Goal: Information Seeking & Learning: Understand process/instructions

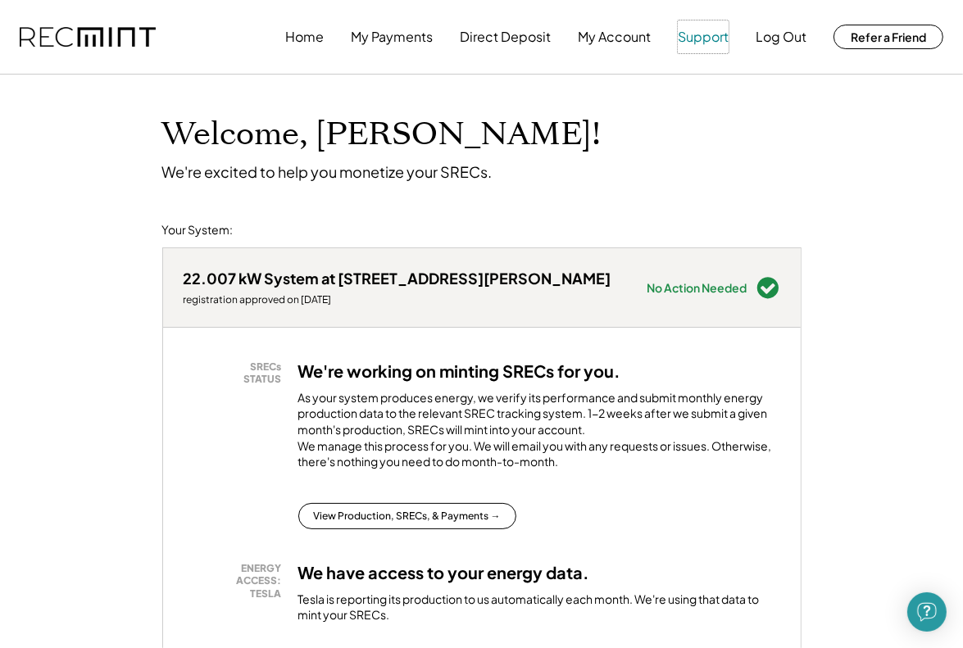
click at [710, 45] on button "Support" at bounding box center [702, 36] width 51 height 33
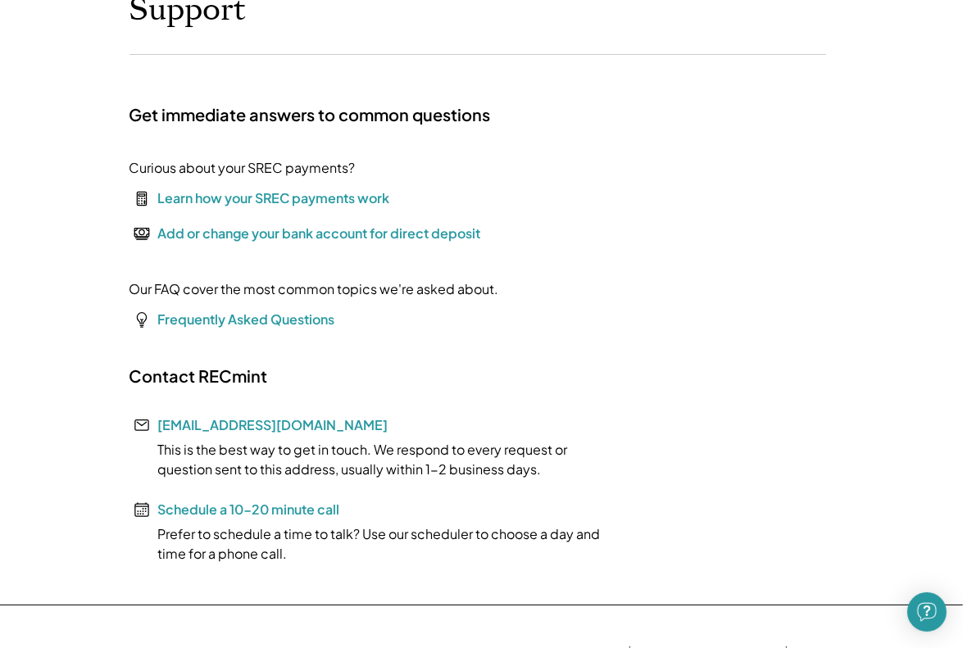
scroll to position [164, 0]
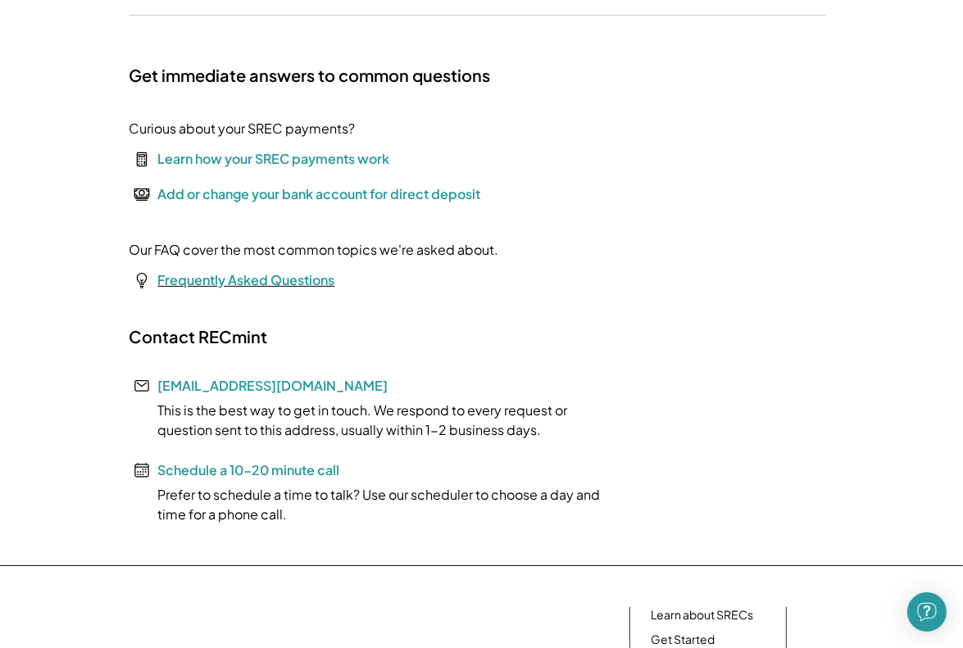
click at [215, 284] on font "Frequently Asked Questions" at bounding box center [246, 279] width 177 height 17
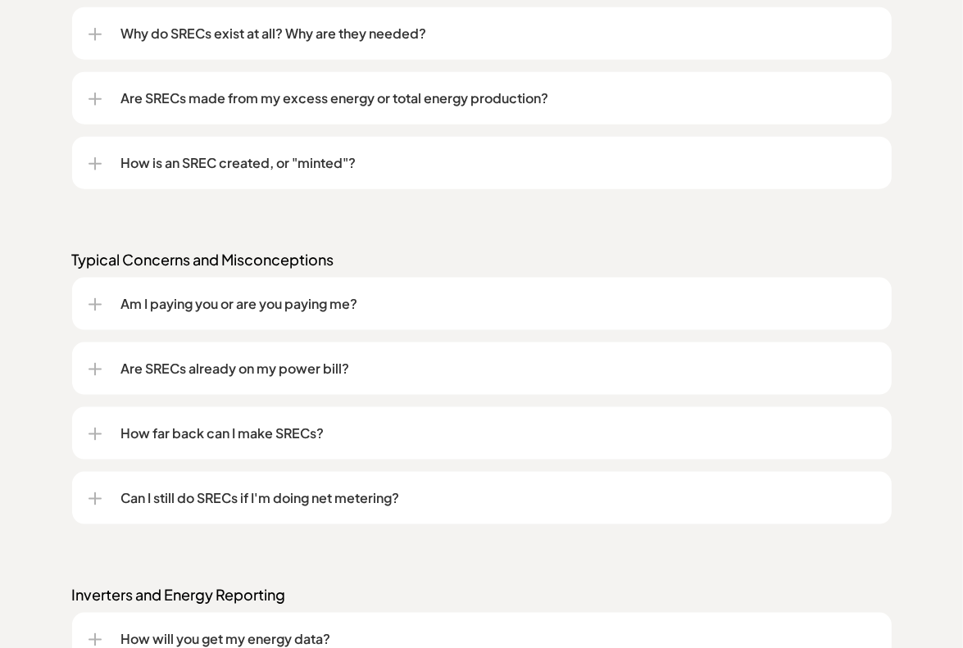
scroll to position [1638, 0]
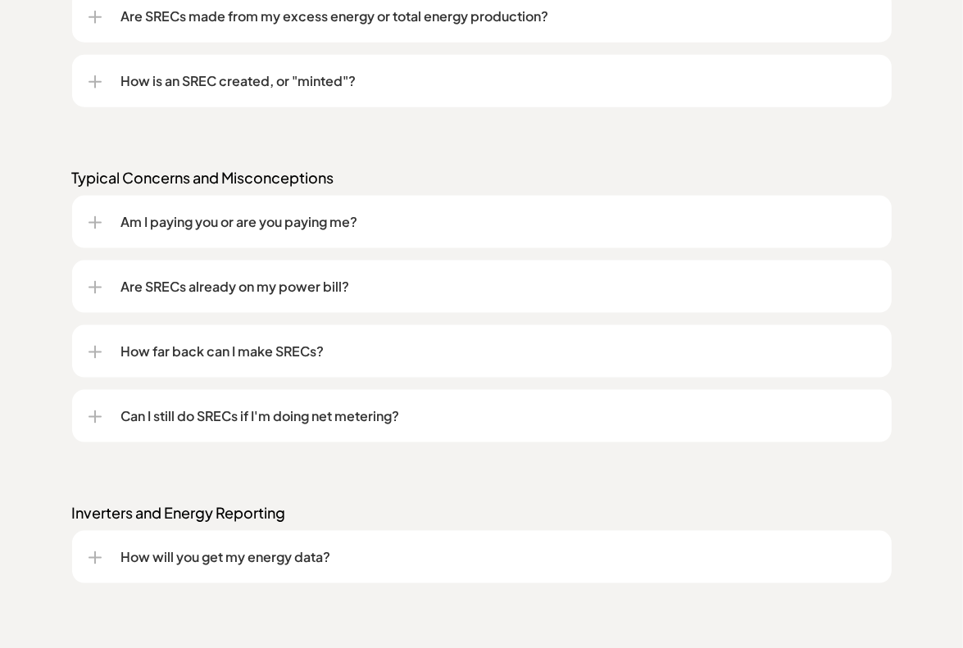
click at [92, 359] on div at bounding box center [94, 352] width 13 height 13
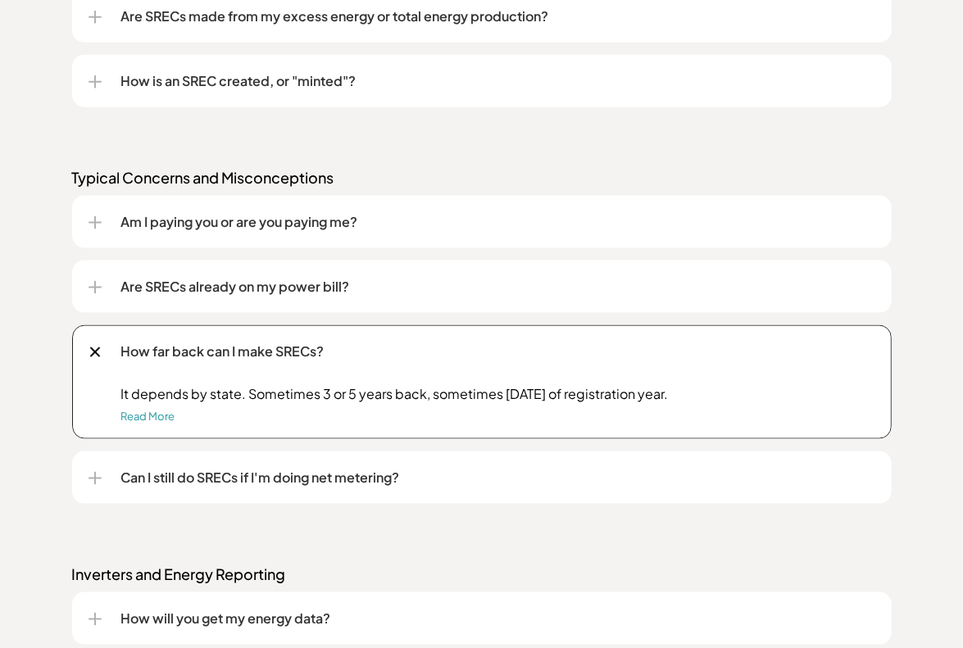
click at [92, 357] on div at bounding box center [94, 352] width 19 height 19
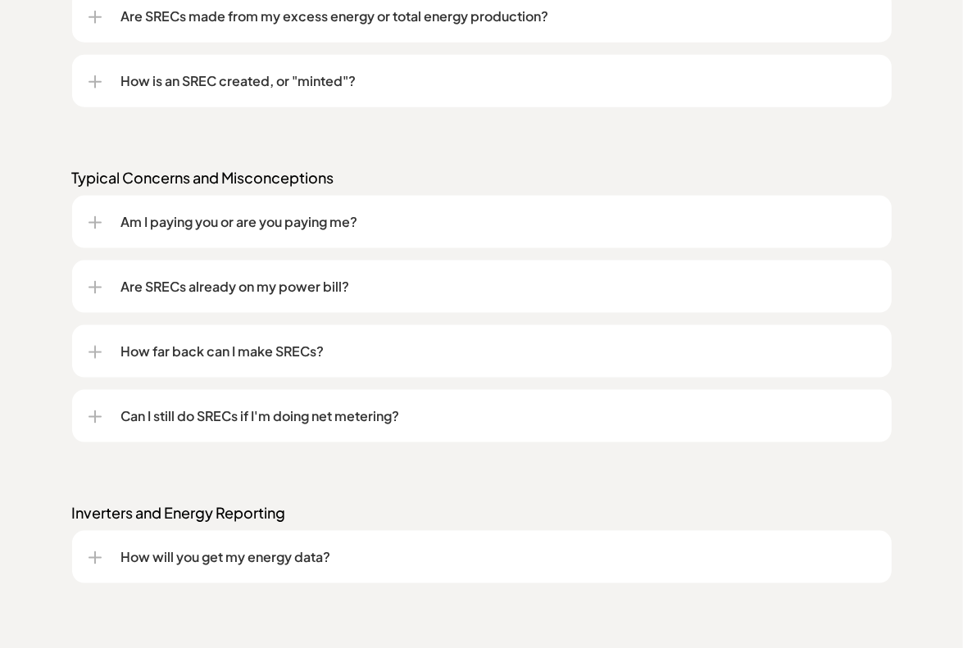
click at [93, 415] on div at bounding box center [94, 416] width 13 height 13
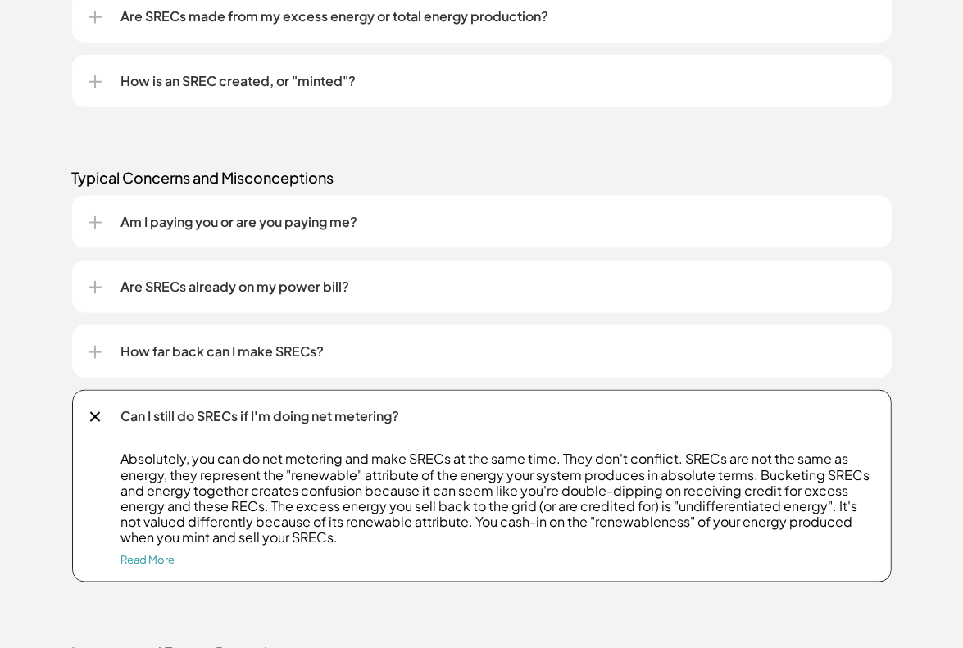
click at [92, 422] on div at bounding box center [94, 417] width 19 height 19
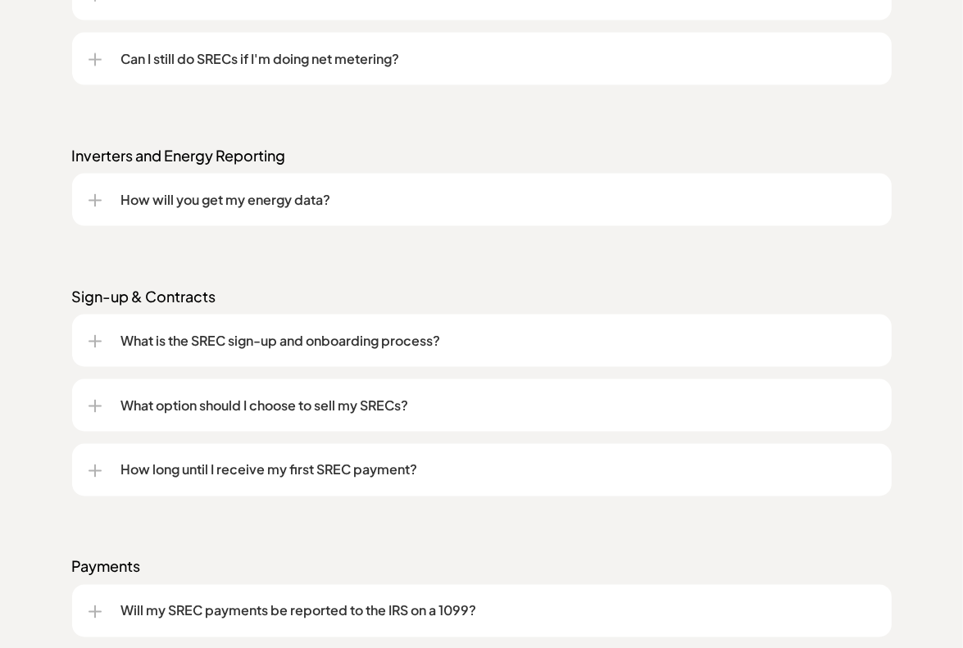
scroll to position [2048, 0]
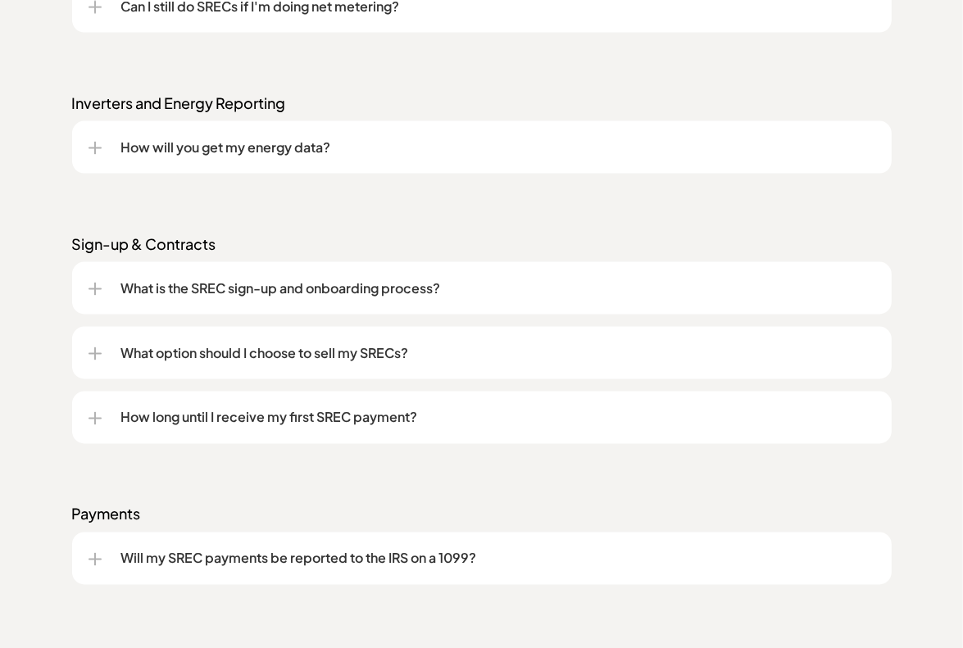
click at [108, 362] on div "What option should I choose to sell my SRECs?" at bounding box center [481, 353] width 786 height 52
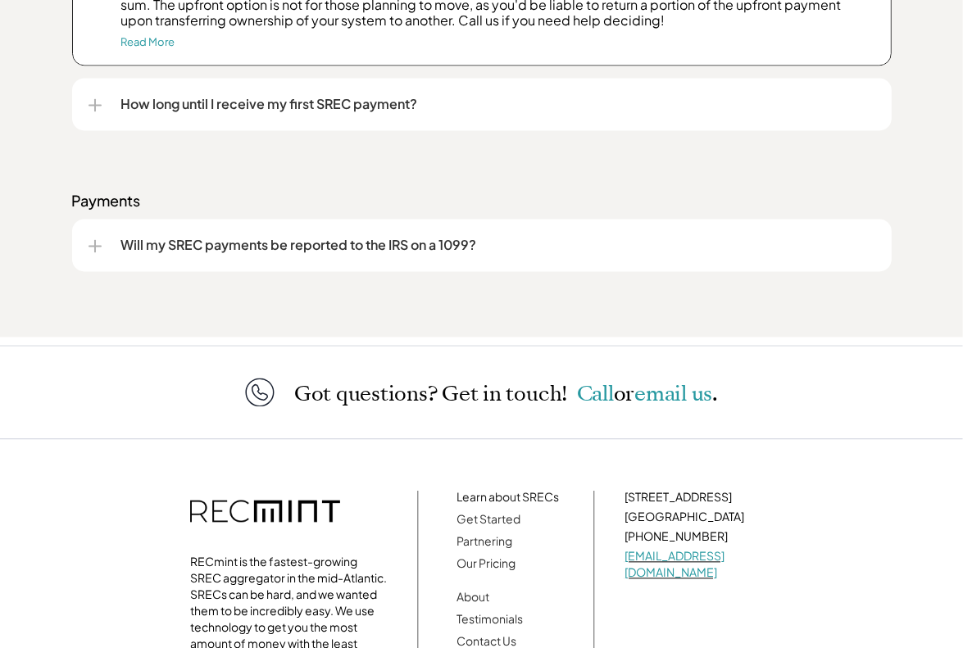
scroll to position [2540, 0]
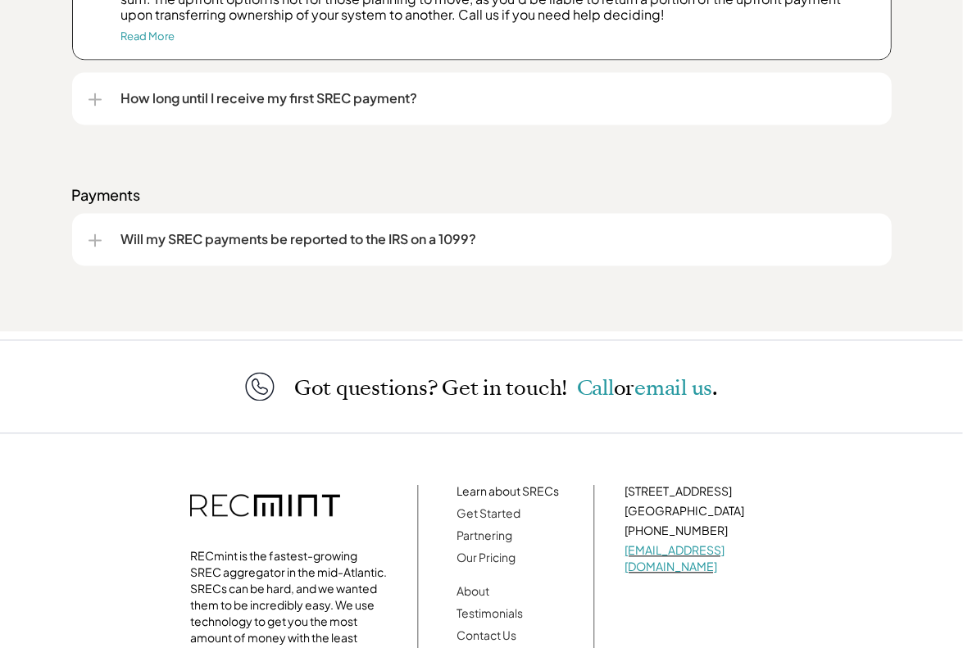
click at [95, 247] on div "Will my SREC payments be reported to the IRS on a 1099?" at bounding box center [481, 239] width 786 height 52
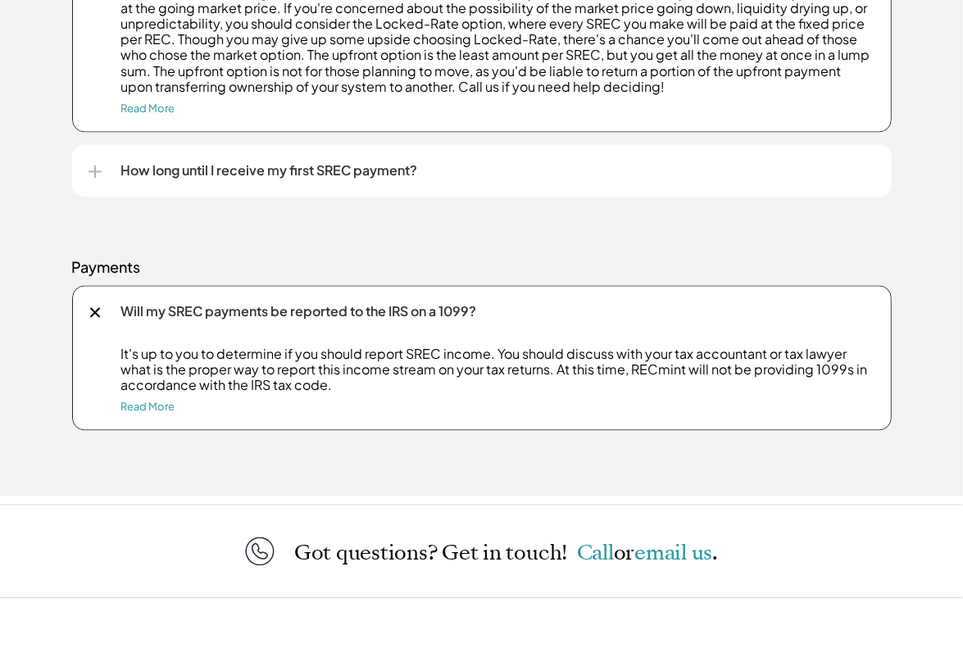
scroll to position [2441, 0]
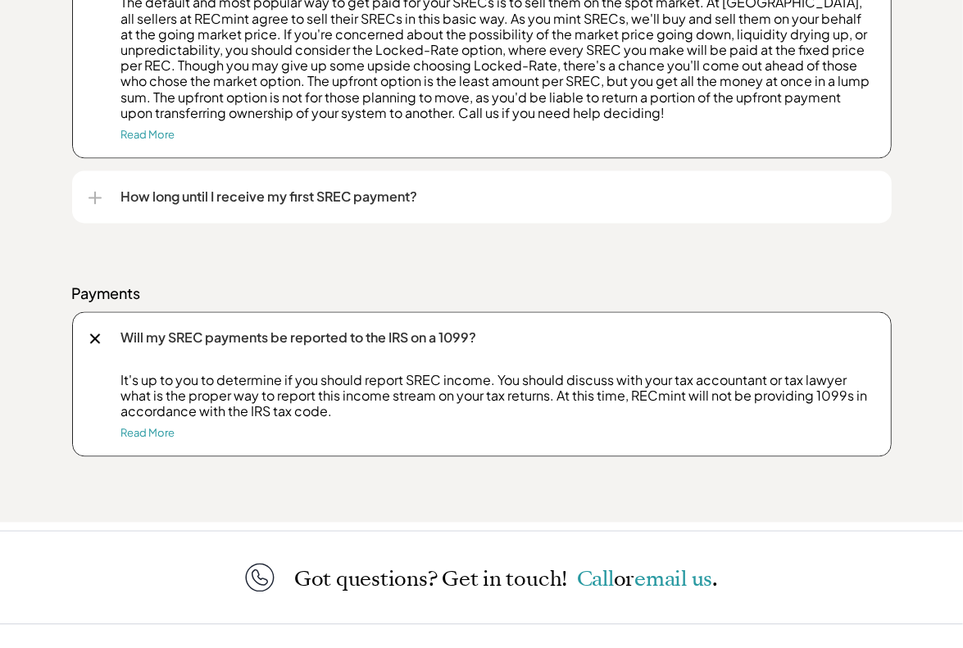
click at [93, 332] on div at bounding box center [94, 338] width 19 height 19
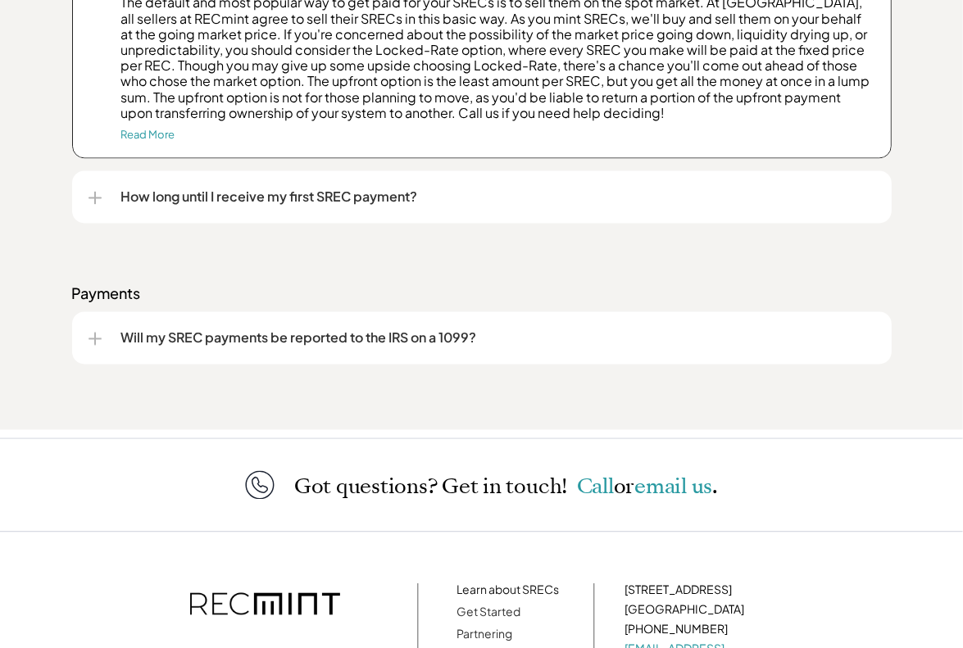
click at [98, 204] on div "How long until I receive my first SREC payment?" at bounding box center [481, 196] width 786 height 52
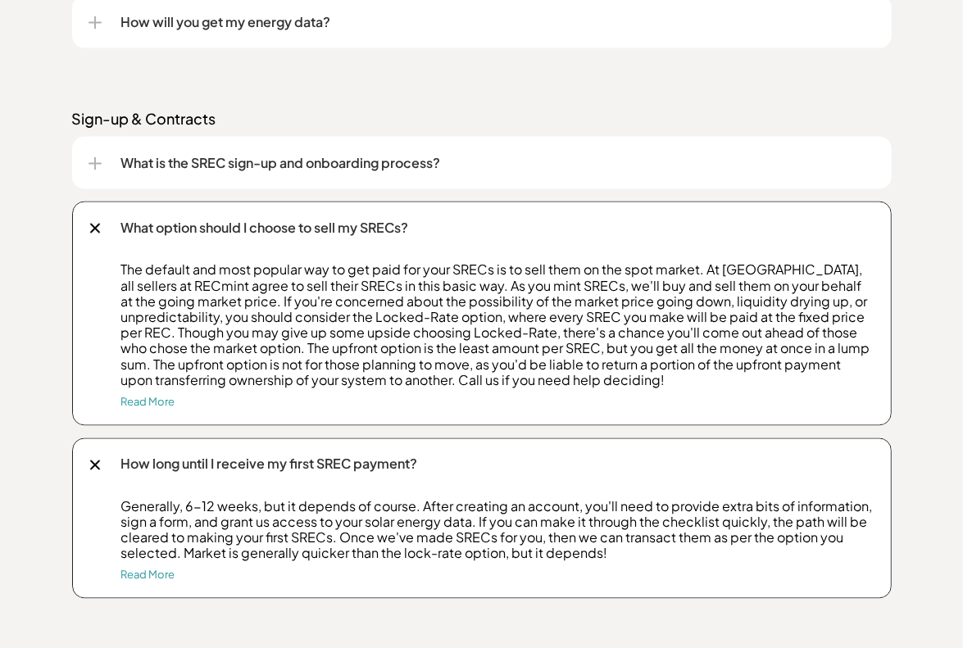
scroll to position [2114, 0]
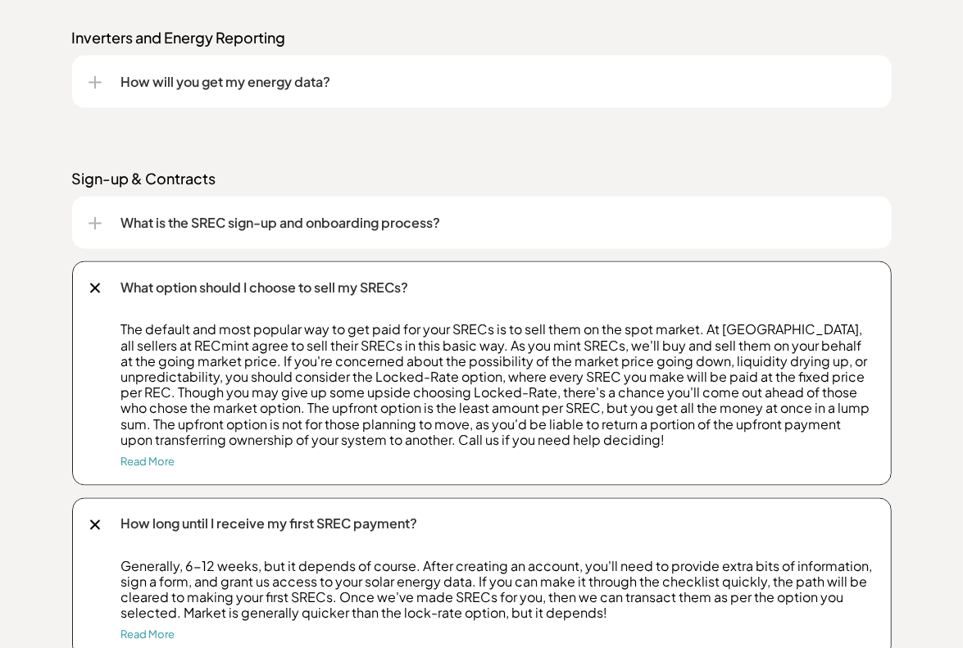
click at [92, 274] on div "What option should I choose to sell my SRECs?" at bounding box center [481, 287] width 786 height 52
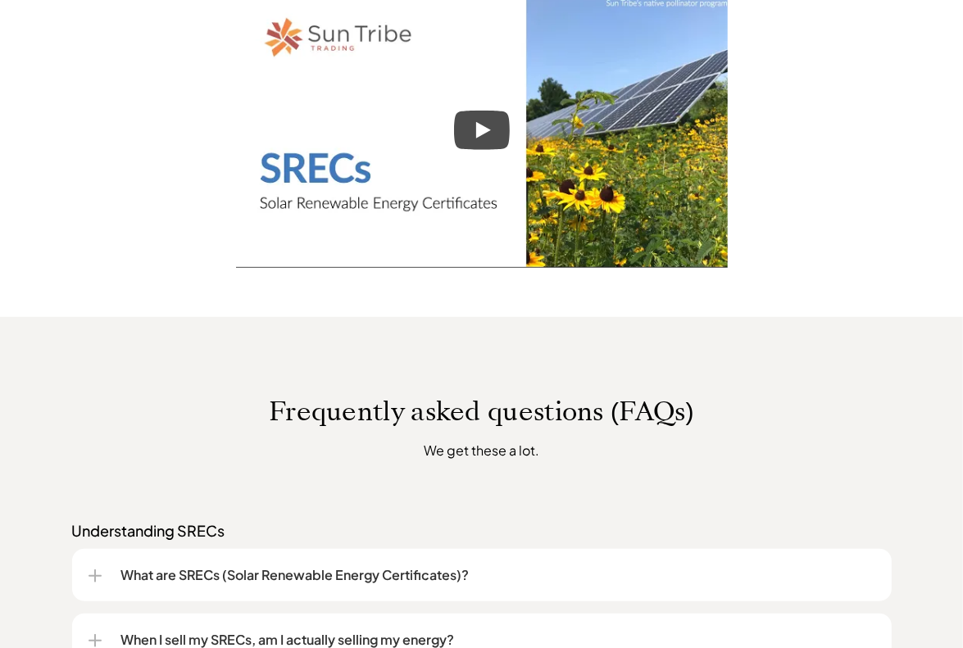
scroll to position [885, 0]
drag, startPoint x: 426, startPoint y: 448, endPoint x: 553, endPoint y: 448, distance: 127.0
click at [553, 448] on p "We get these a lot." at bounding box center [481, 451] width 583 height 20
click at [587, 455] on p "We get these a lot." at bounding box center [481, 451] width 583 height 20
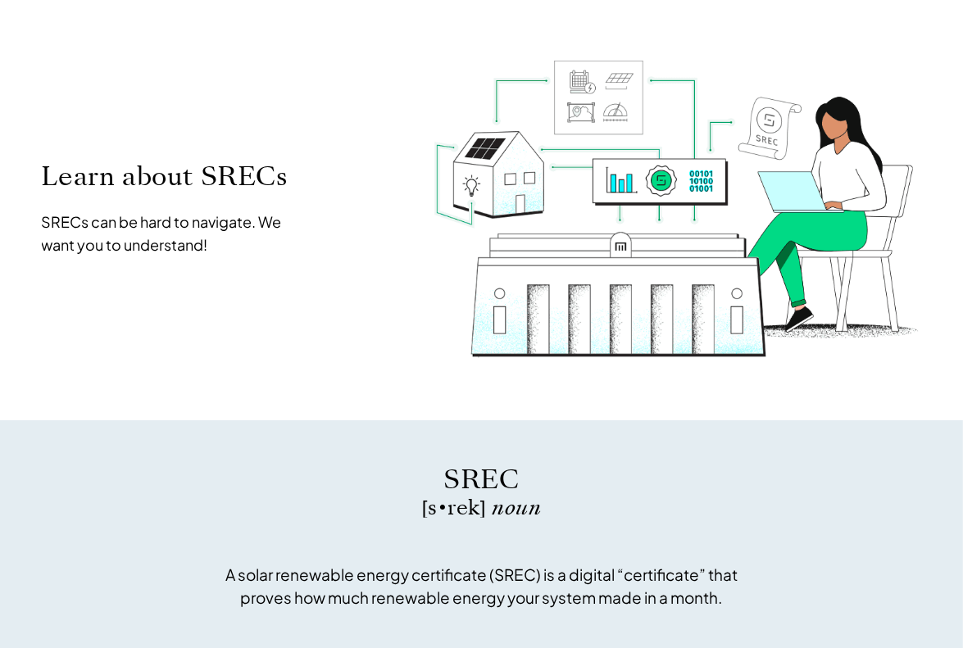
scroll to position [0, 0]
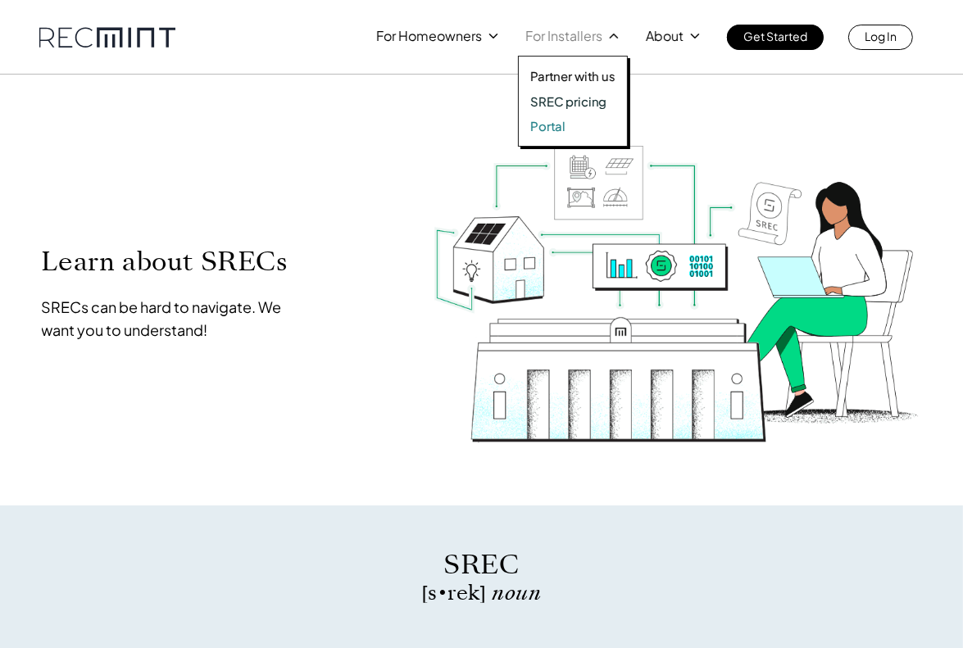
click at [554, 129] on p "Portal" at bounding box center [547, 126] width 35 height 16
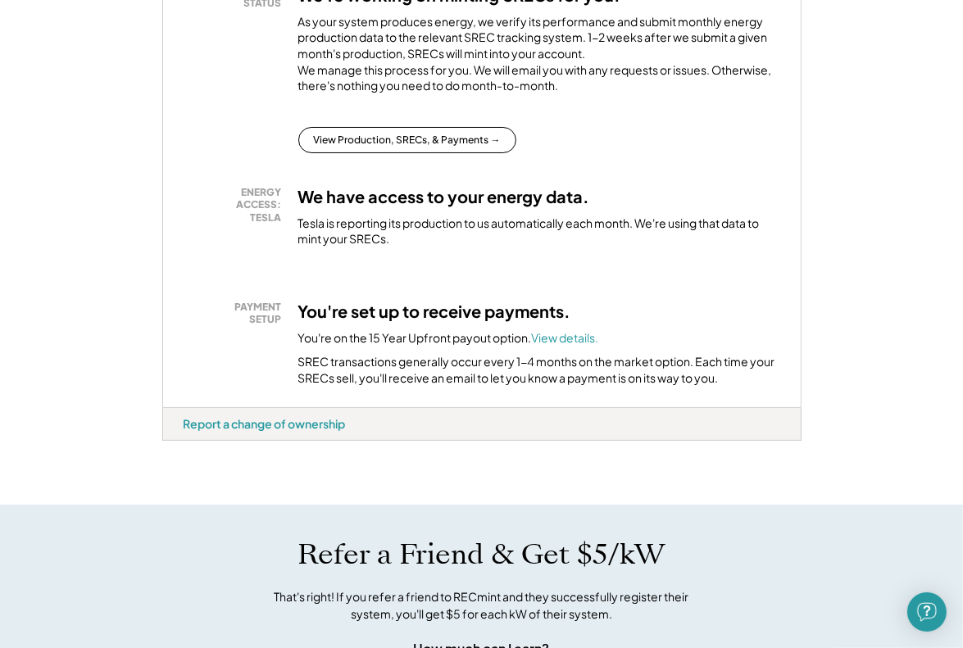
scroll to position [410, 0]
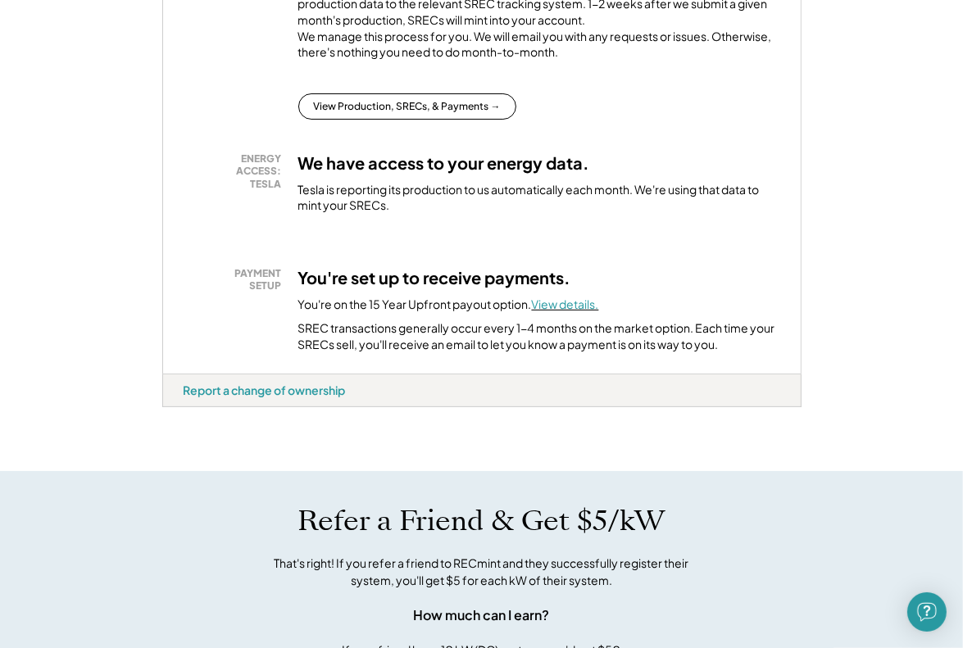
click at [570, 311] on font "View details." at bounding box center [565, 304] width 67 height 15
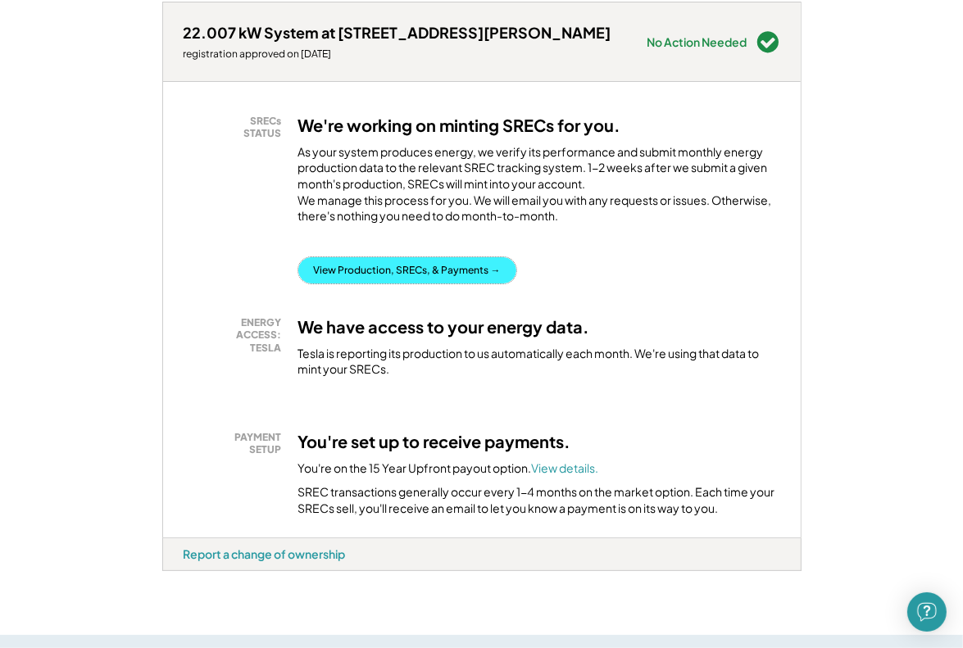
click at [420, 283] on button "View Production, SRECs, & Payments →" at bounding box center [407, 270] width 218 height 26
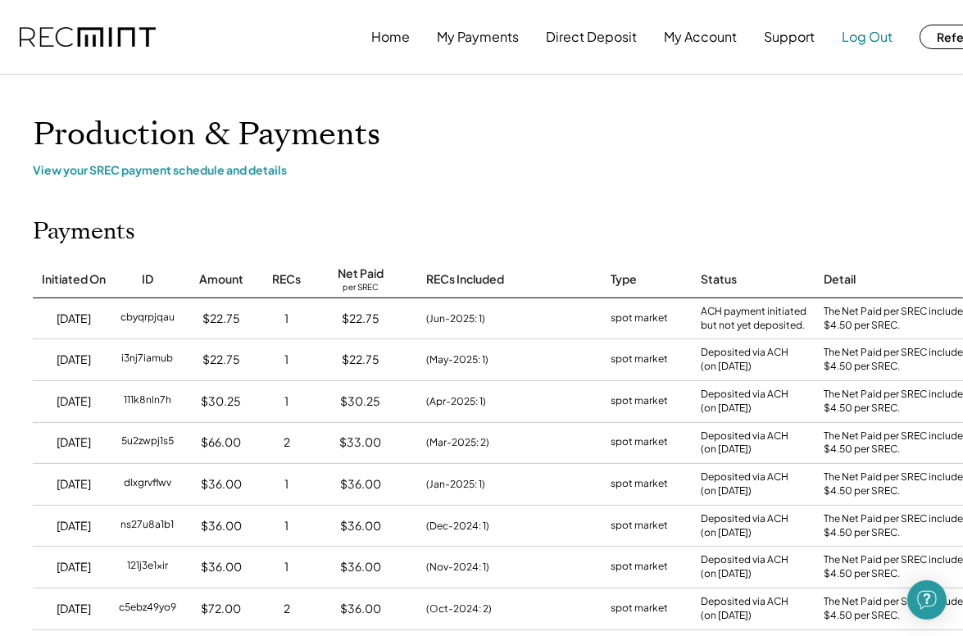
click at [862, 33] on button "Log Out" at bounding box center [866, 36] width 51 height 33
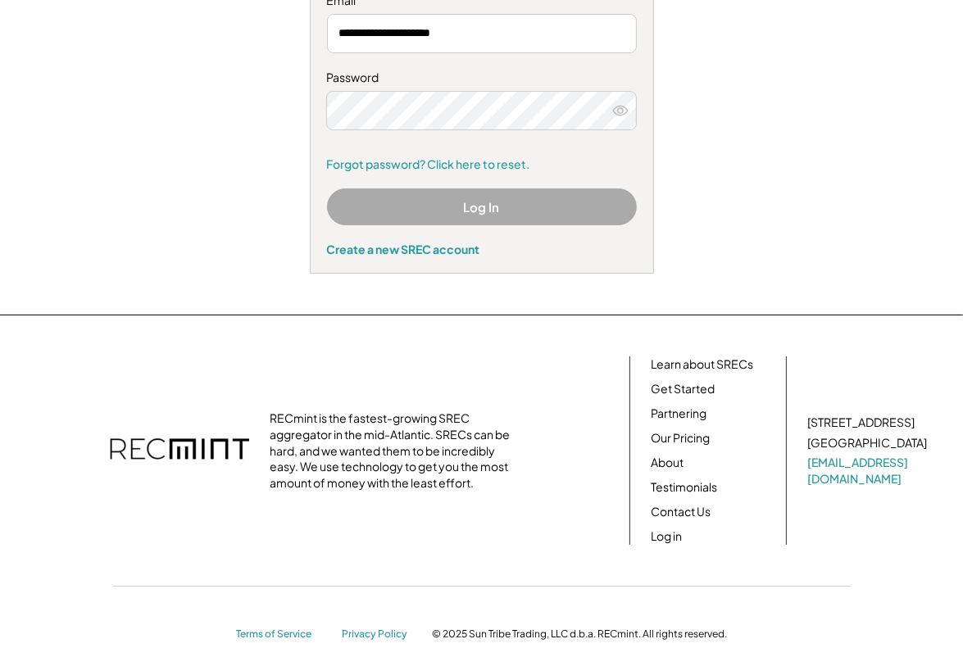
scroll to position [246, 0]
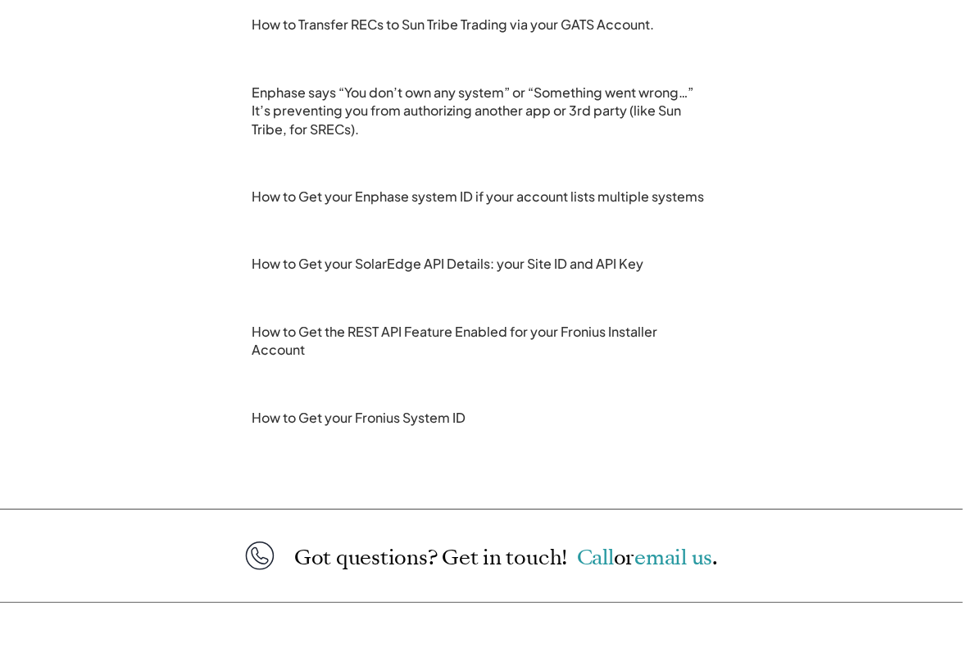
scroll to position [328, 0]
click at [507, 197] on h3 "How to Get your Enphase system ID if your account lists multiple systems" at bounding box center [481, 196] width 459 height 18
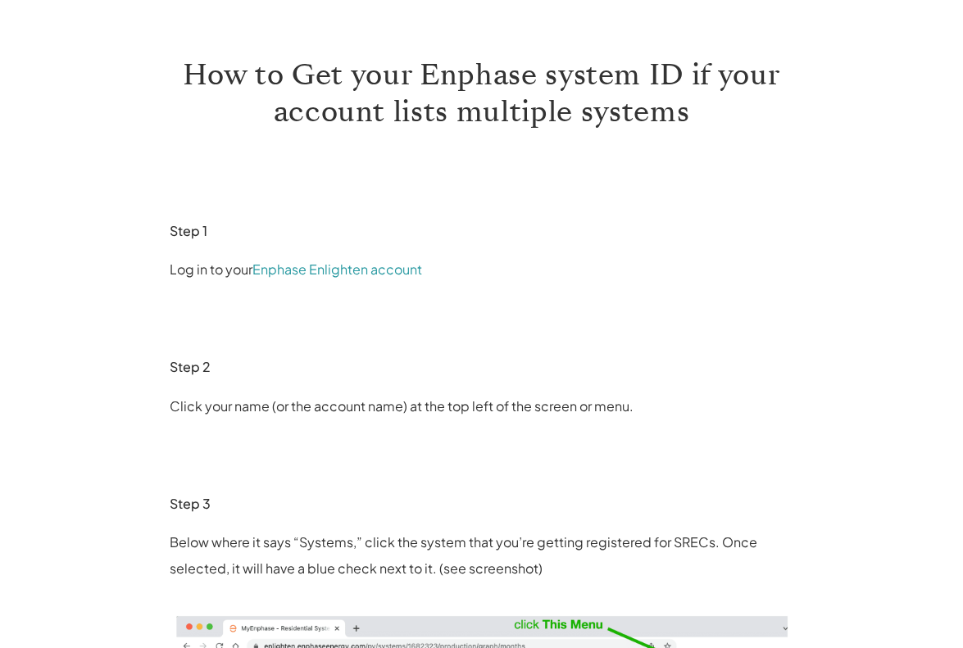
scroll to position [82, 0]
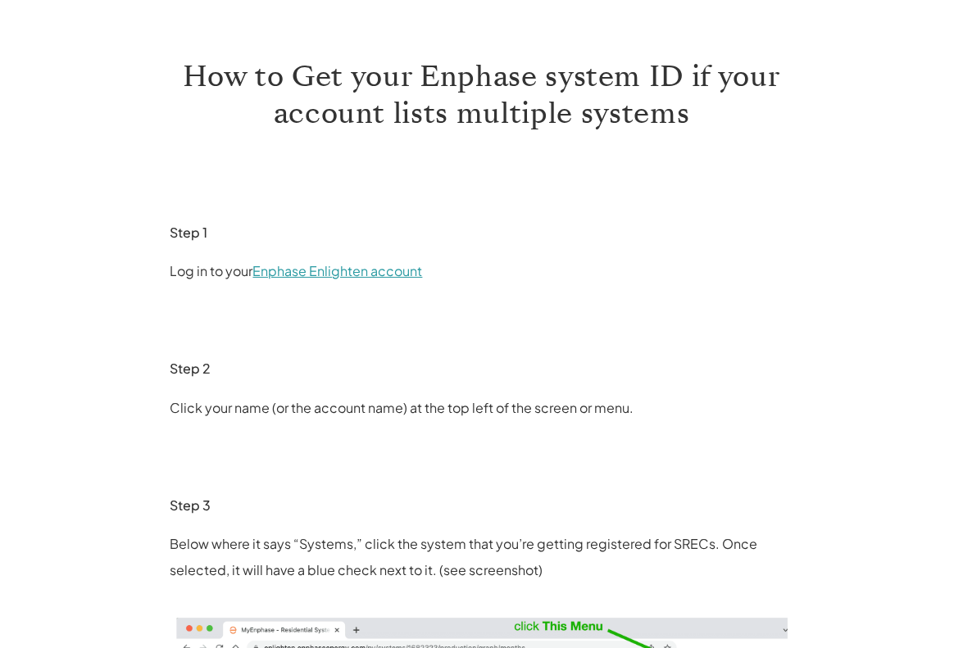
click at [340, 274] on link "Enphase Enlighten account" at bounding box center [338, 270] width 170 height 17
